Goal: Task Accomplishment & Management: Manage account settings

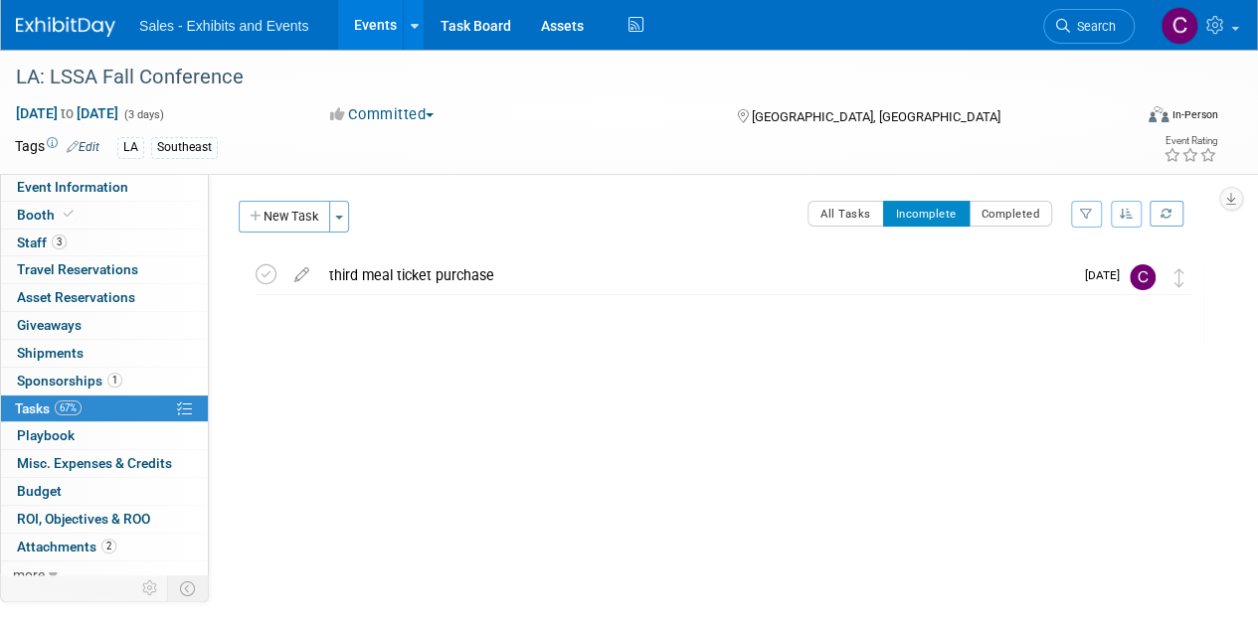
click at [393, 16] on link "Events" at bounding box center [374, 25] width 73 height 50
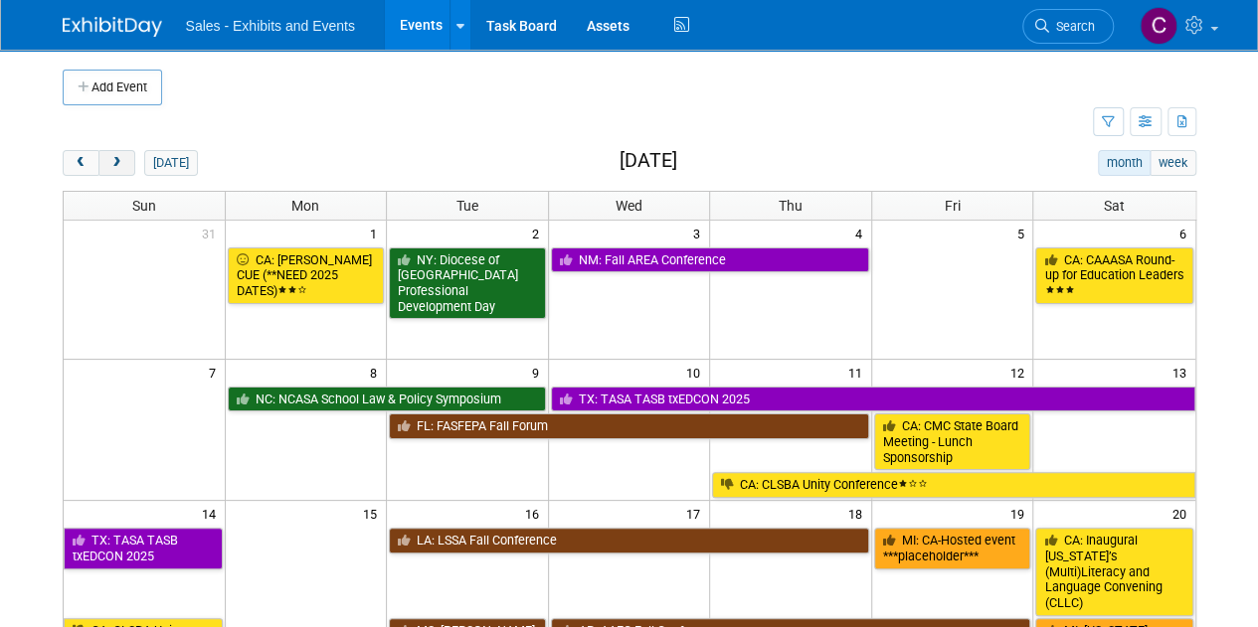
click at [125, 161] on button "next" at bounding box center [116, 163] width 37 height 26
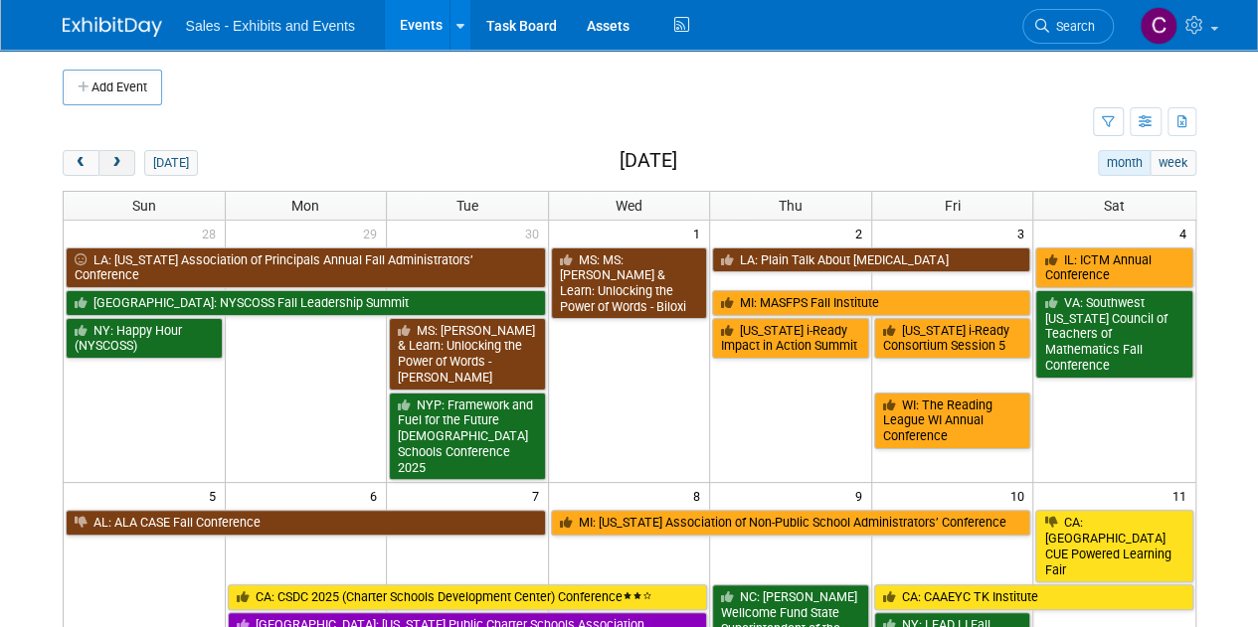
click at [125, 161] on button "next" at bounding box center [116, 163] width 37 height 26
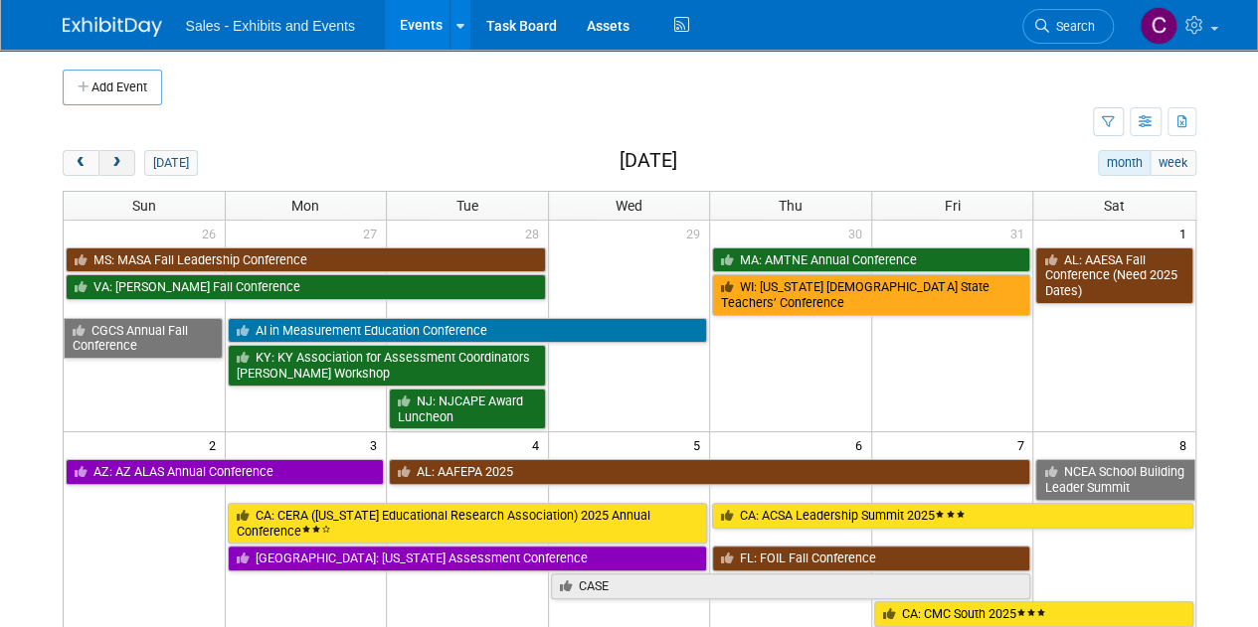
click at [125, 161] on button "next" at bounding box center [116, 163] width 37 height 26
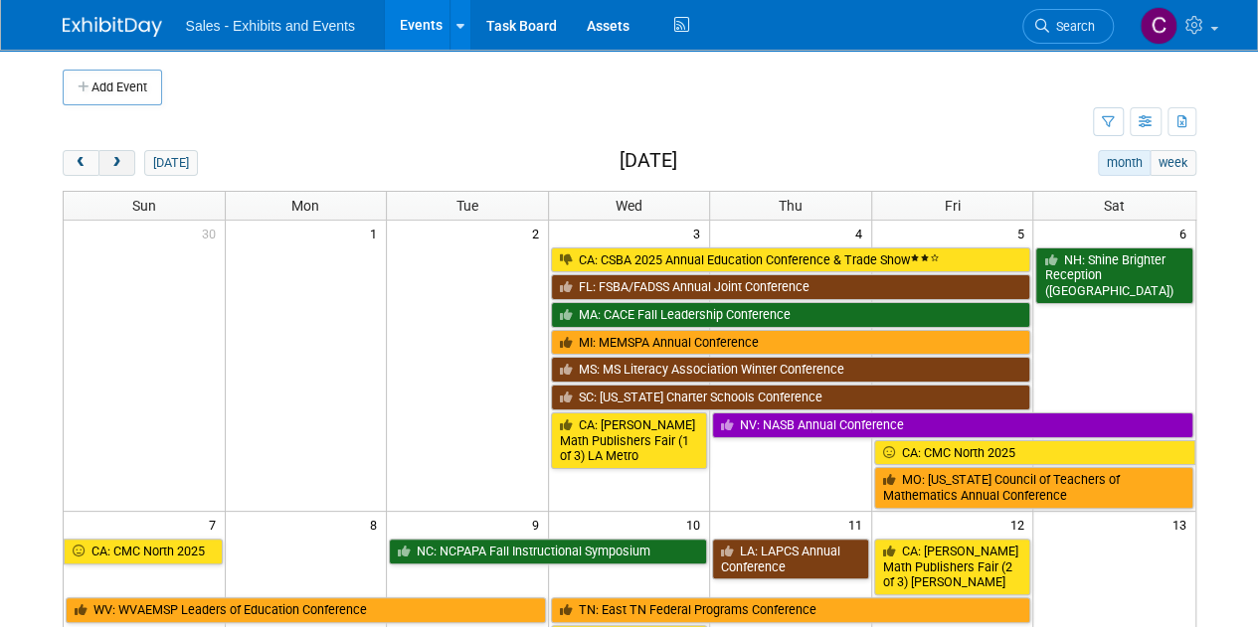
click at [125, 161] on button "next" at bounding box center [116, 163] width 37 height 26
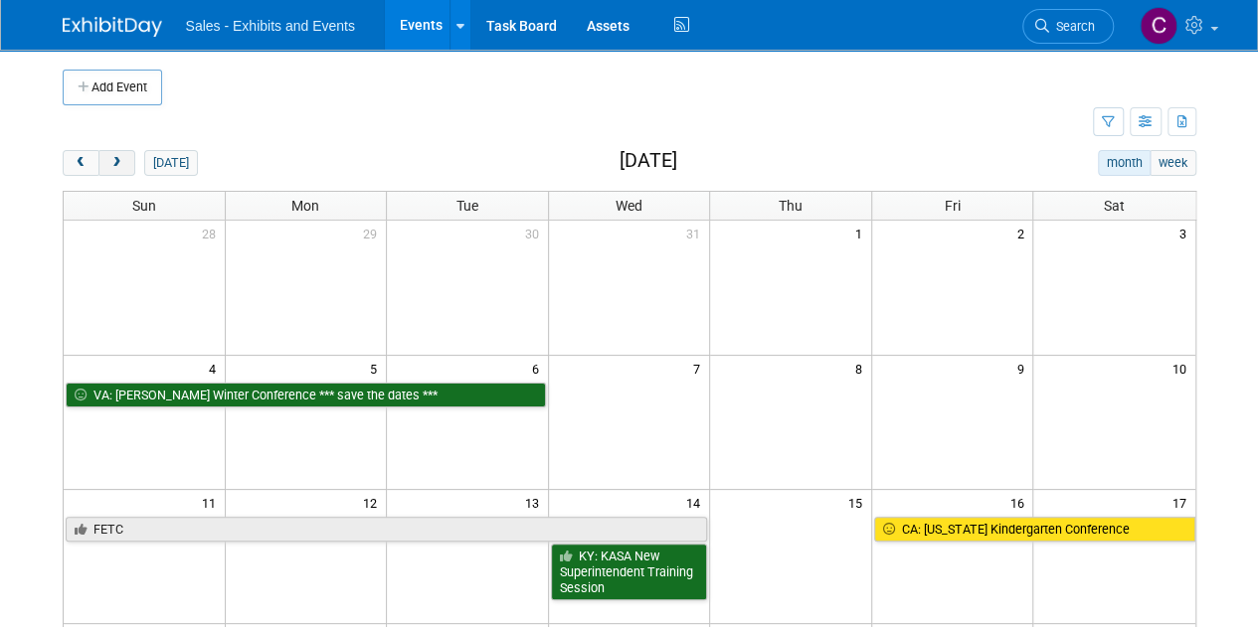
click at [125, 161] on button "next" at bounding box center [116, 163] width 37 height 26
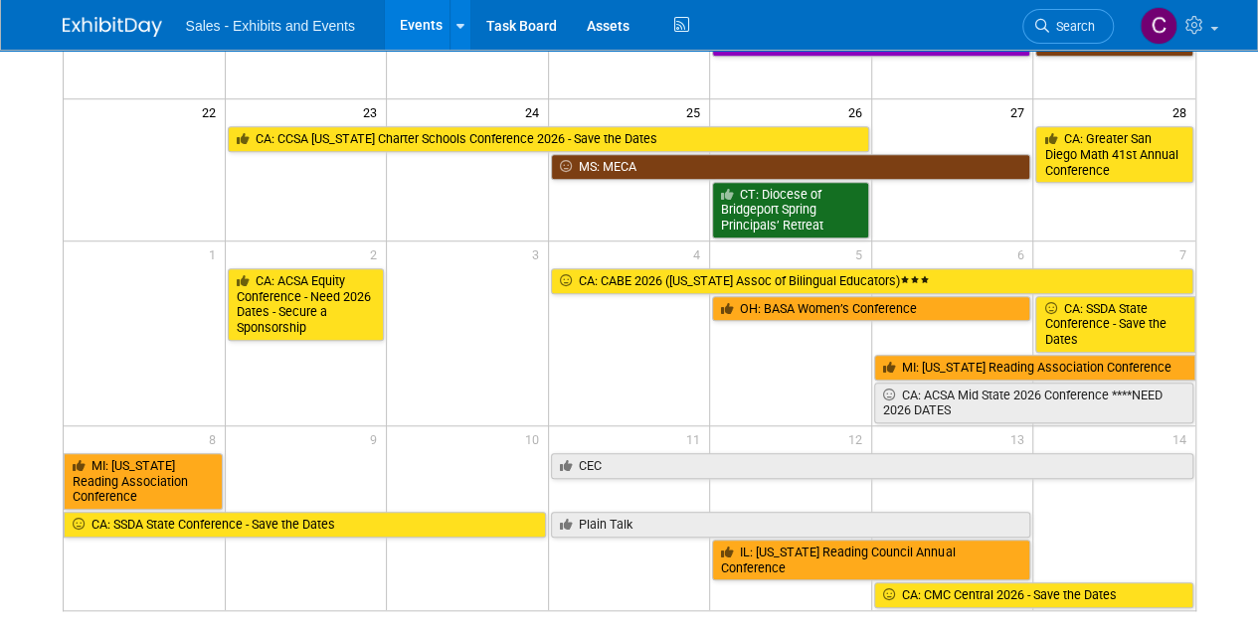
scroll to position [553, 0]
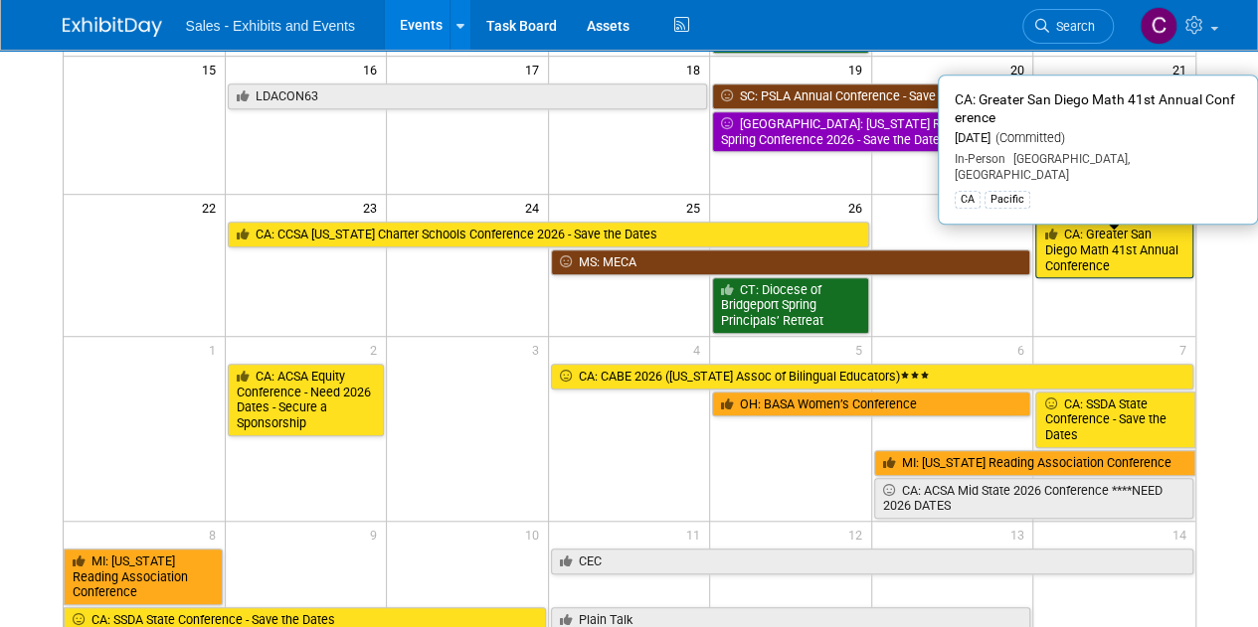
click at [1090, 223] on link "CA: Greater San Diego Math 41st Annual Conference" at bounding box center [1113, 250] width 157 height 57
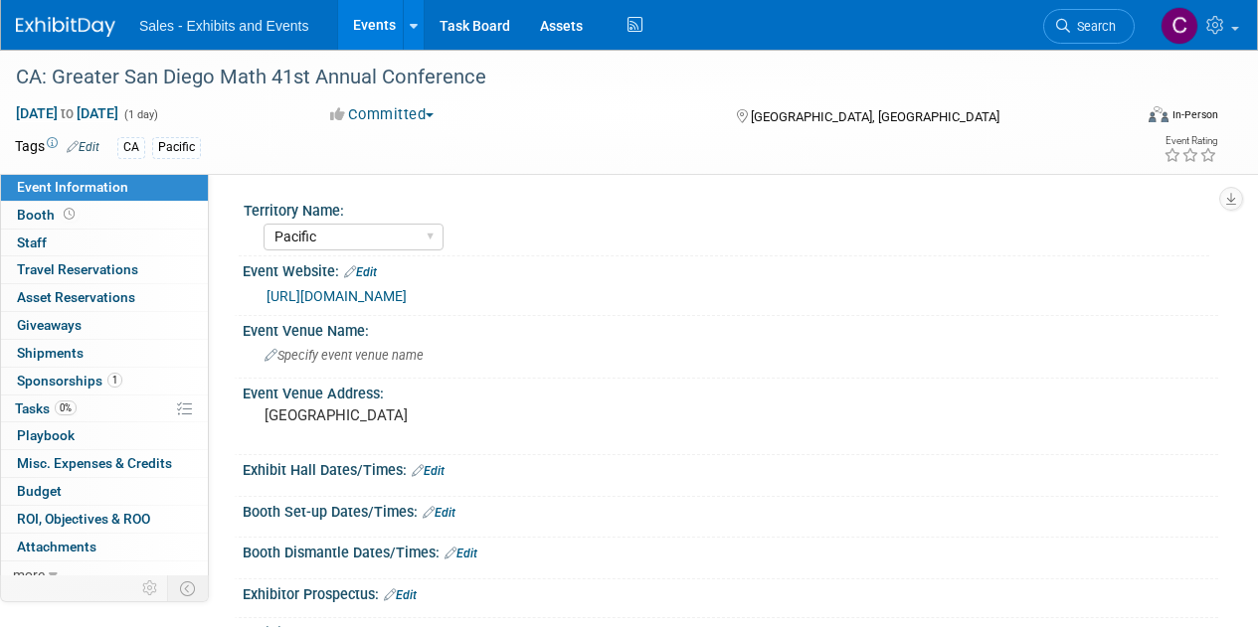
select select "Pacific"
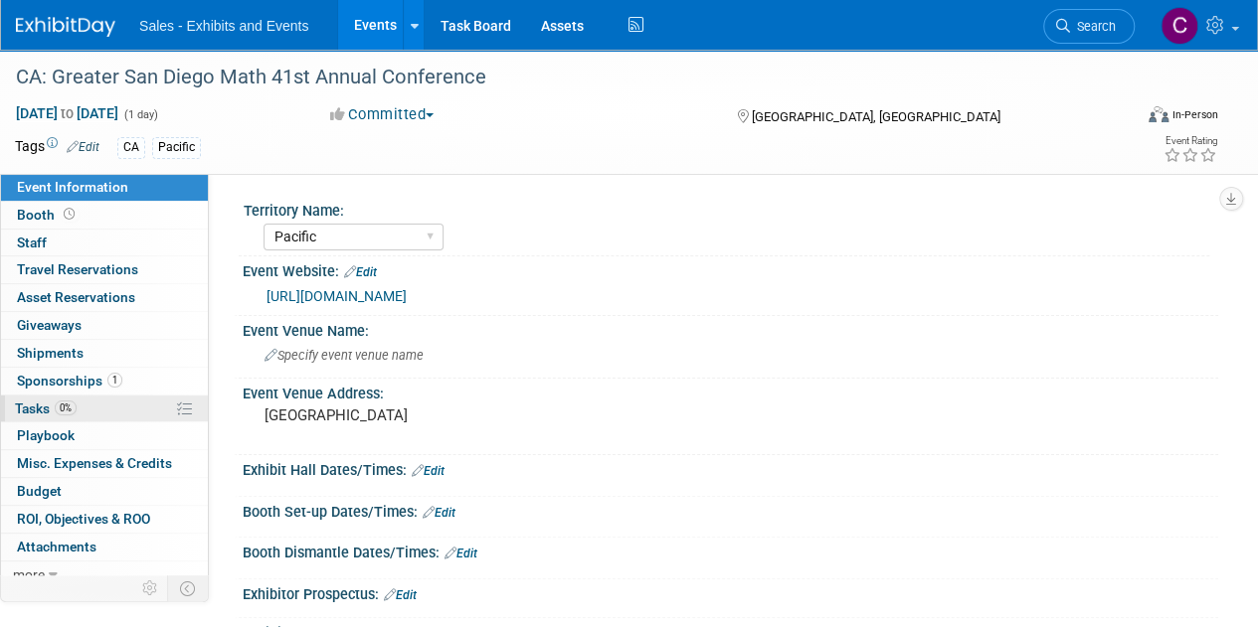
click at [34, 401] on span "Tasks 0%" at bounding box center [46, 409] width 62 height 16
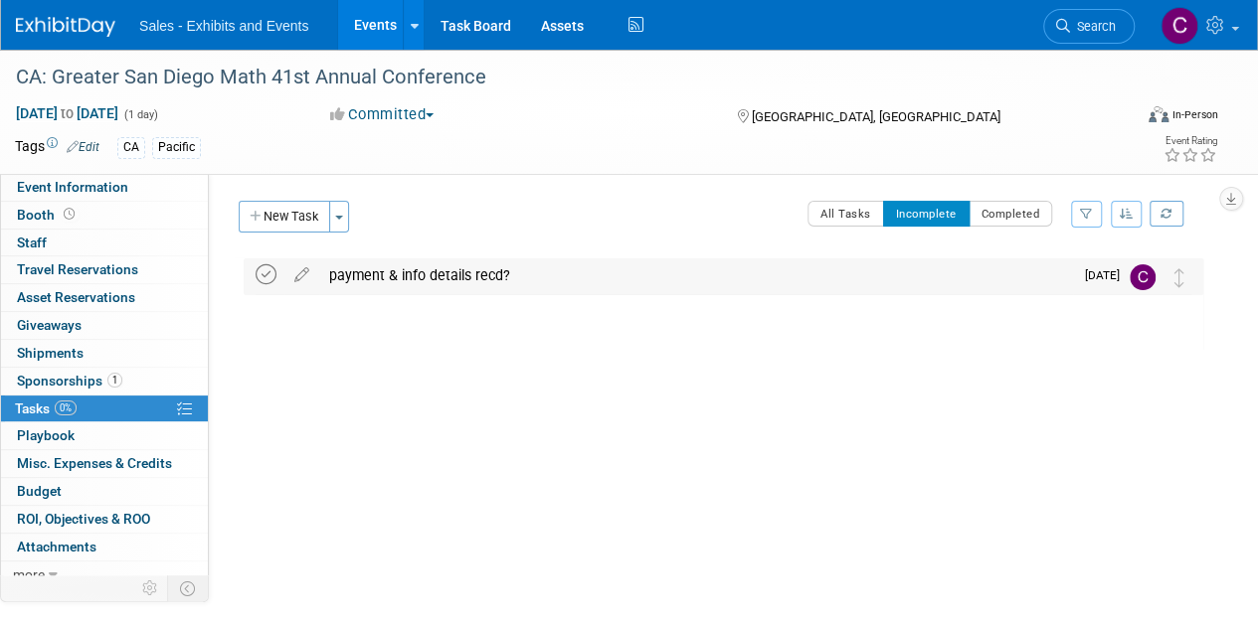
click at [269, 269] on icon at bounding box center [266, 274] width 21 height 21
